Goal: Transaction & Acquisition: Purchase product/service

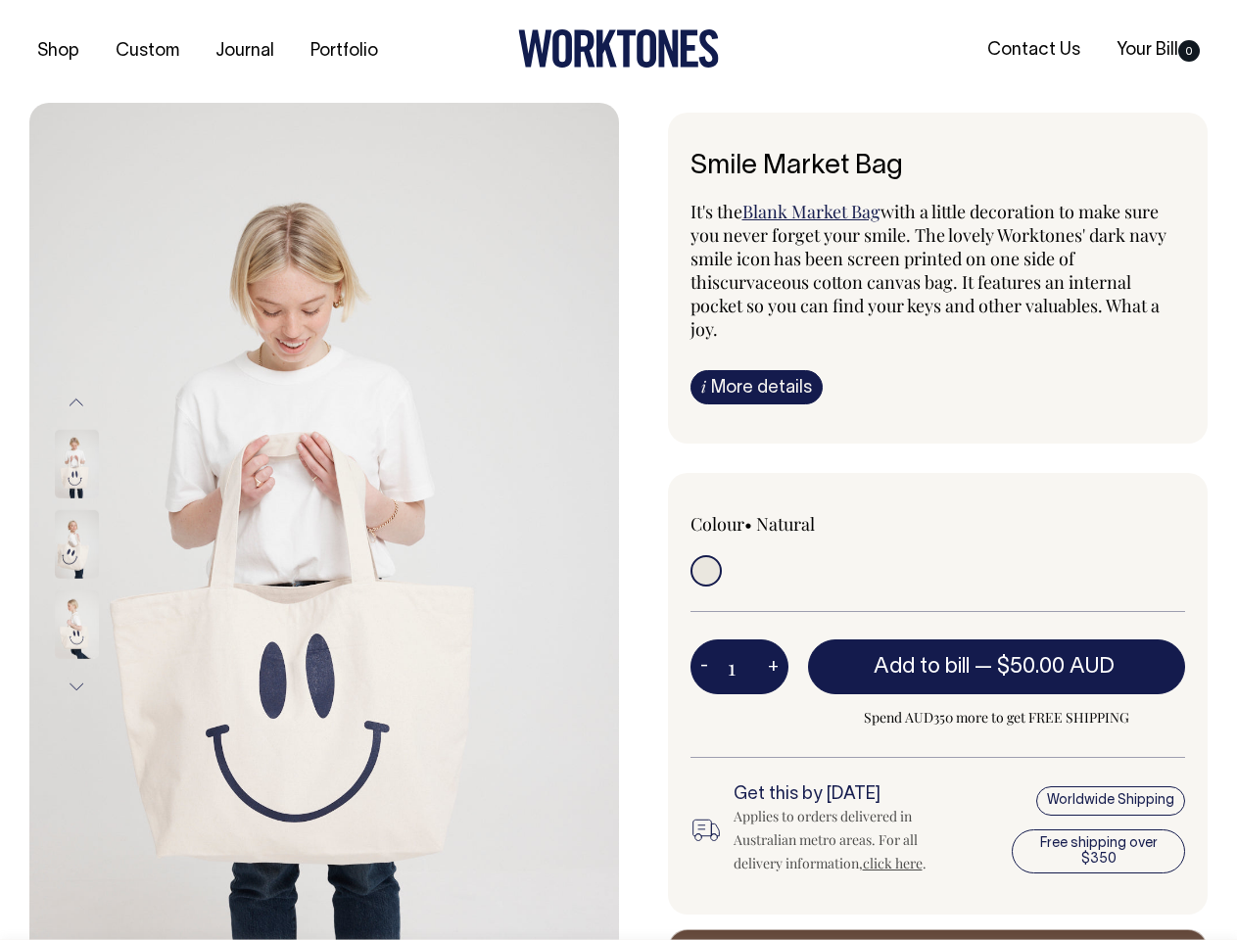
click at [324, 521] on img at bounding box center [324, 545] width 590 height 884
click at [103, 544] on div at bounding box center [103, 545] width 98 height 80
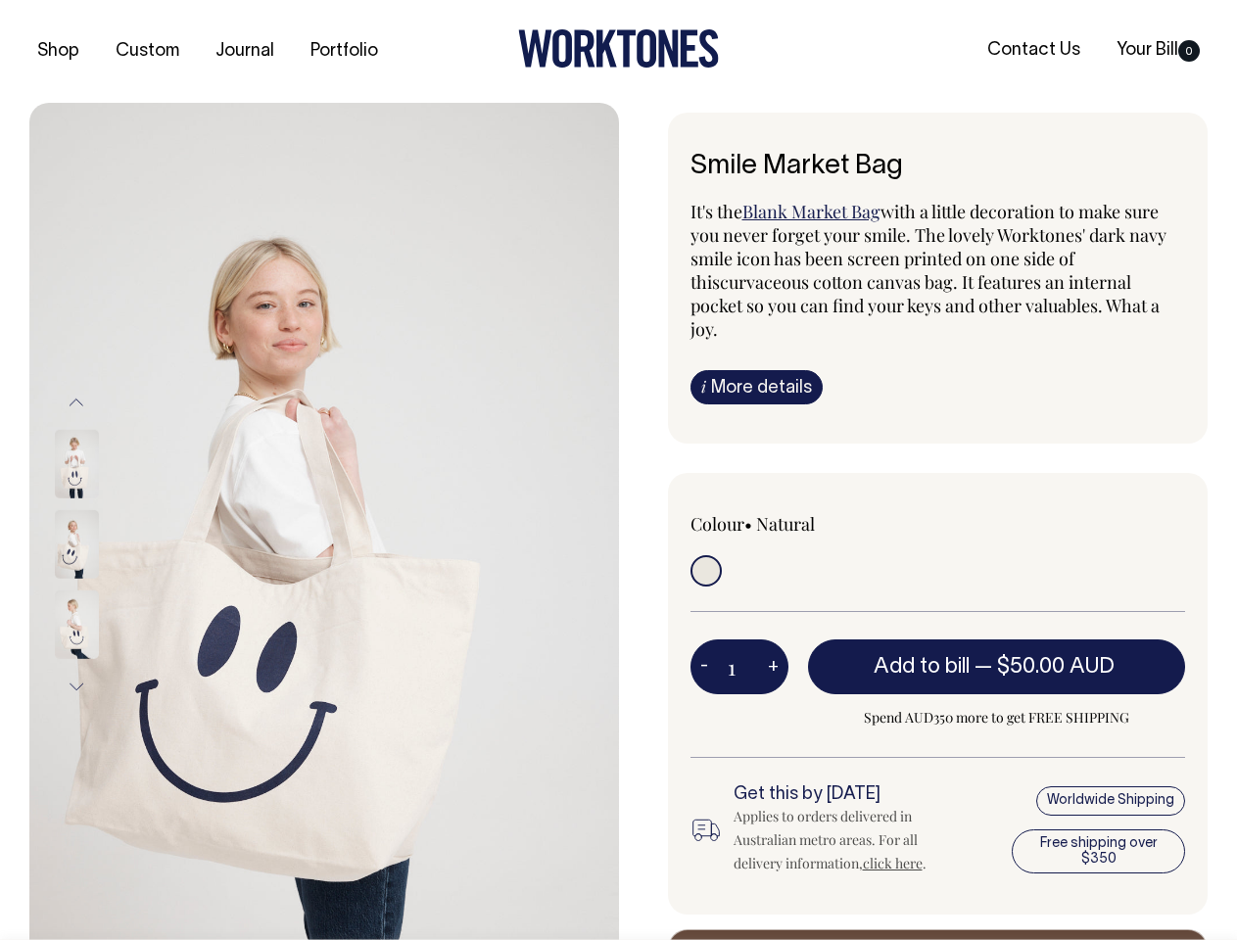
click at [76, 402] on button "Previous" at bounding box center [76, 402] width 29 height 44
click at [103, 585] on div at bounding box center [103, 625] width 98 height 80
click at [76, 687] on button "Next" at bounding box center [76, 687] width 29 height 44
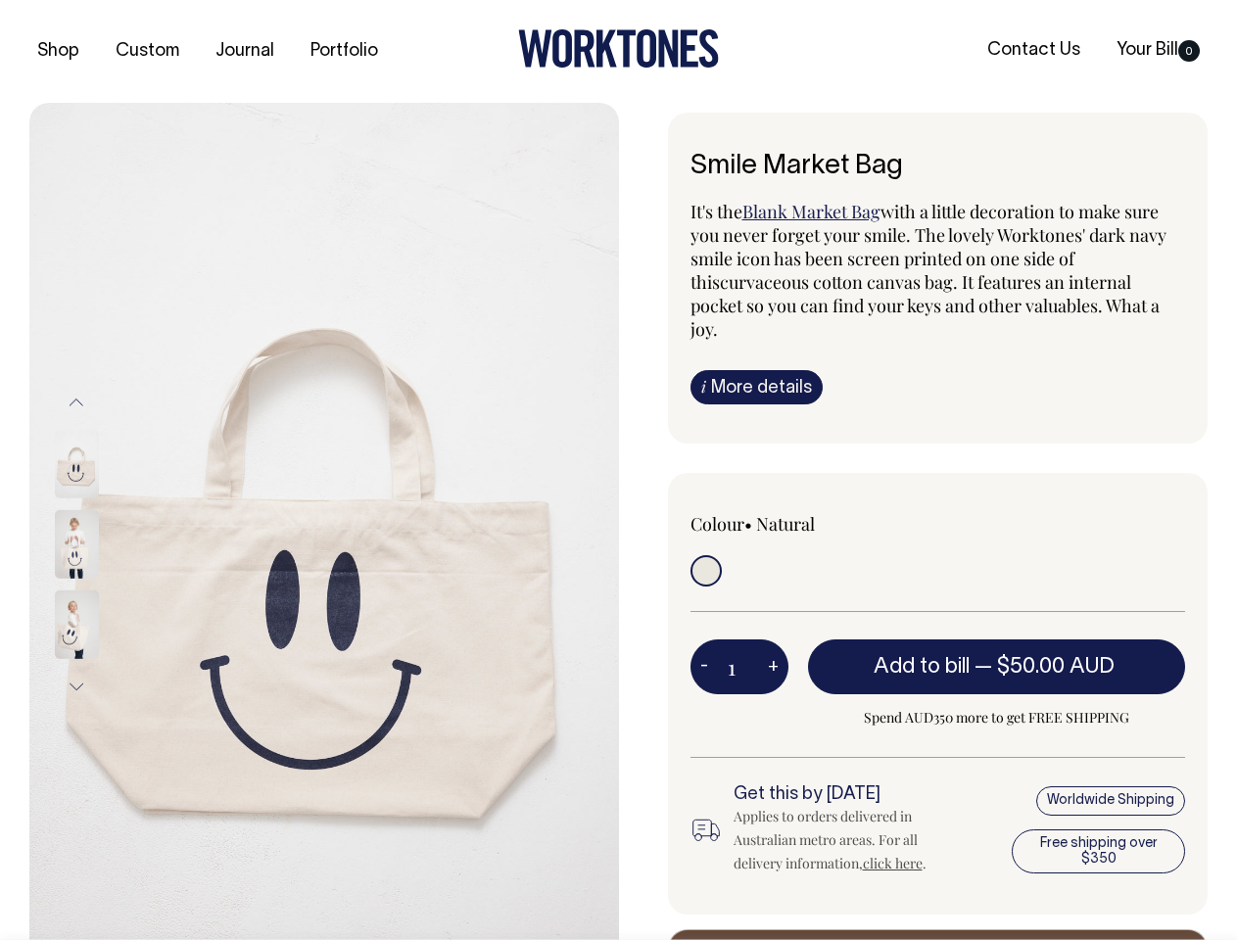
click at [704, 648] on button "-" at bounding box center [704, 667] width 27 height 39
click at [773, 648] on button "+" at bounding box center [773, 667] width 30 height 39
type input "2"
click at [997, 657] on span "— $50.00 AUD" at bounding box center [1047, 667] width 145 height 20
